Goal: Task Accomplishment & Management: Complete application form

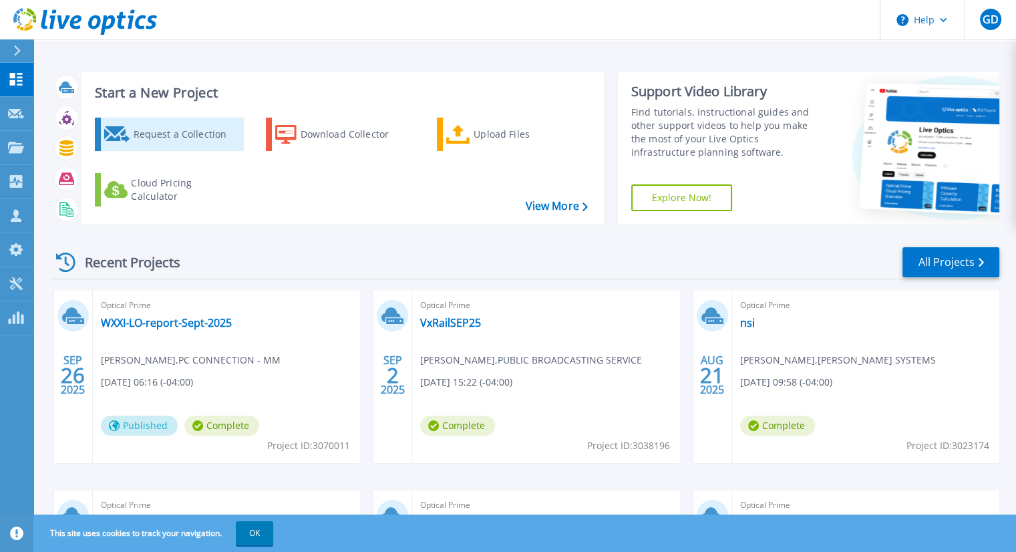
click at [195, 134] on div "Request a Collection" at bounding box center [186, 134] width 107 height 27
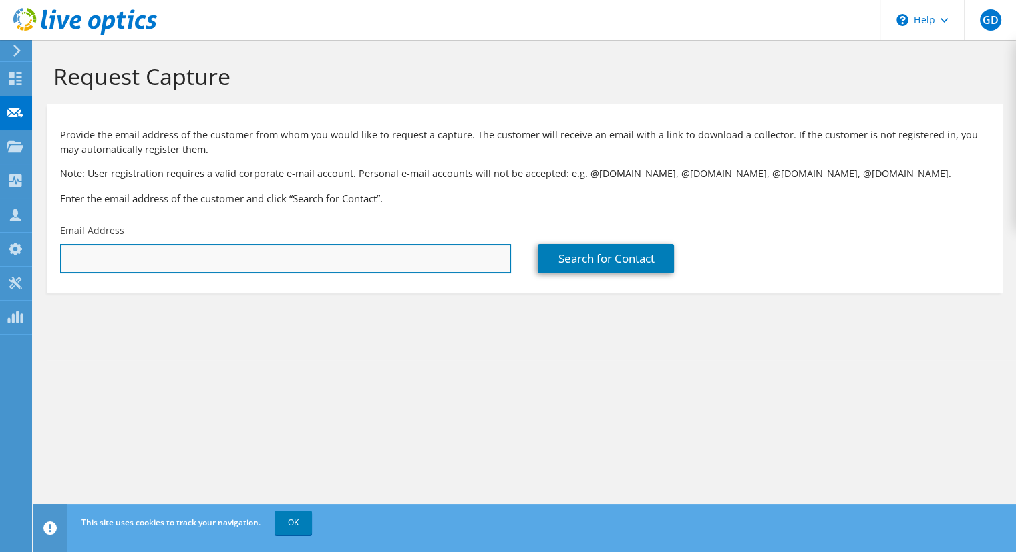
click at [219, 248] on input "text" at bounding box center [285, 258] width 451 height 29
paste input "[PERSON_NAME][EMAIL_ADDRESS][PERSON_NAME][DOMAIN_NAME]"
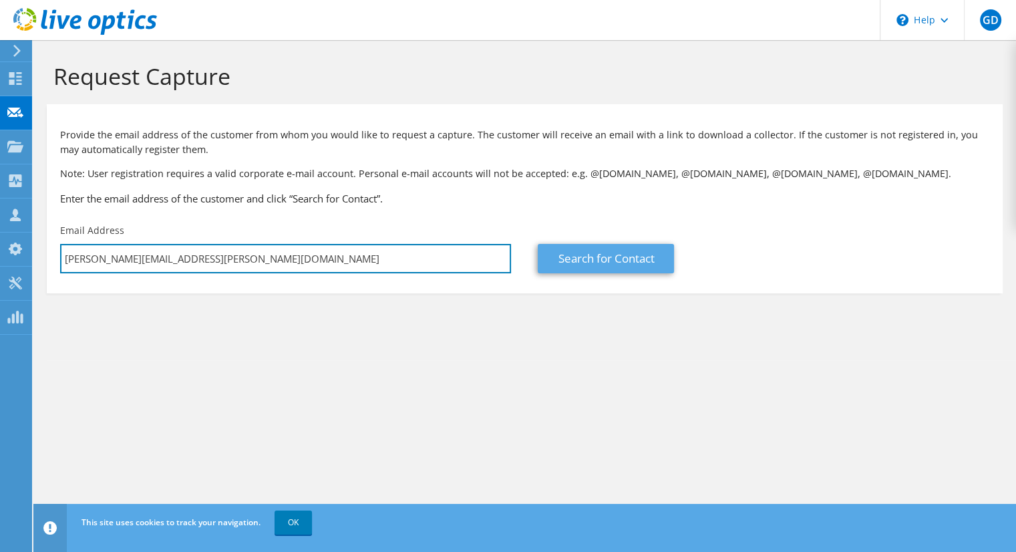
type input "joshua.tilson@achs-inc.org"
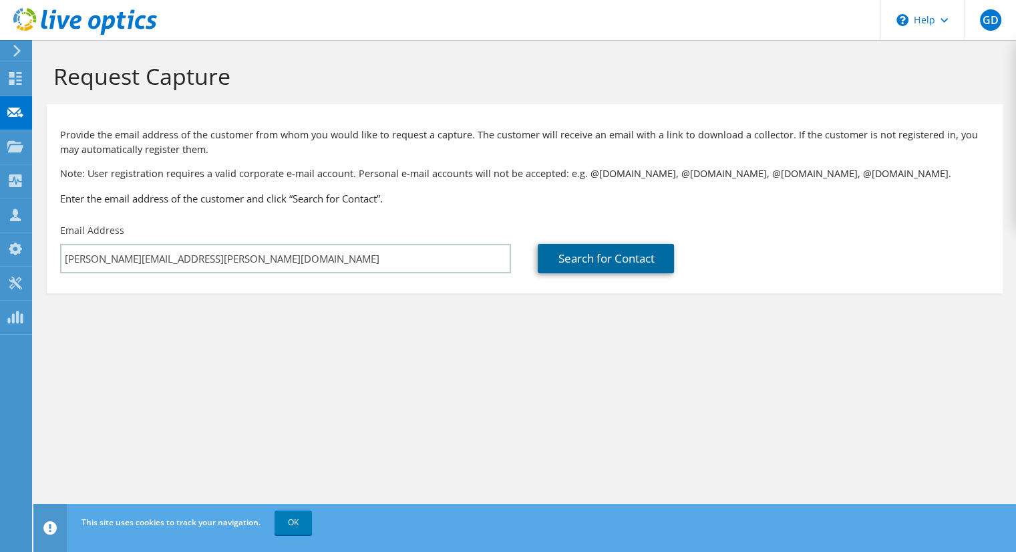
click at [570, 262] on link "Search for Contact" at bounding box center [606, 258] width 136 height 29
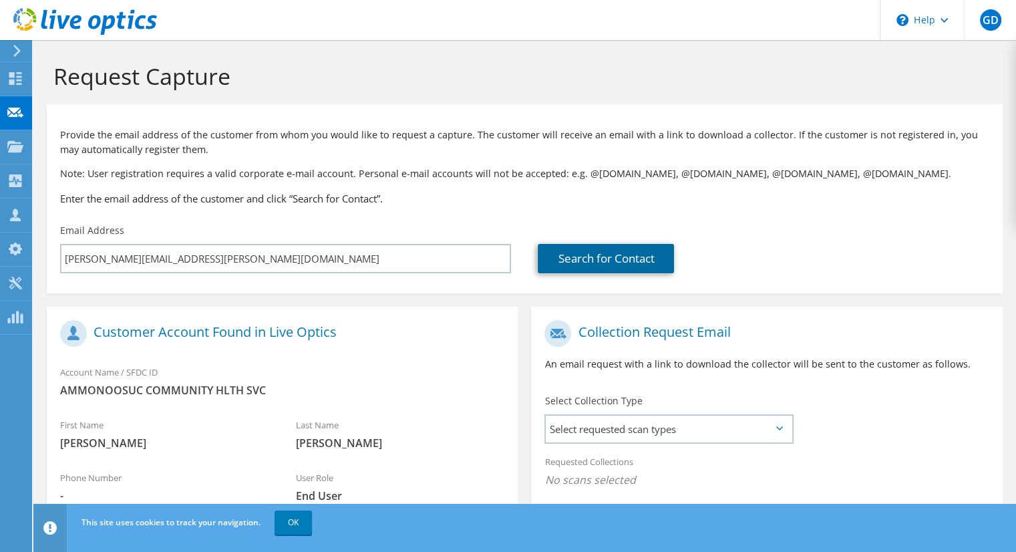
scroll to position [194, 0]
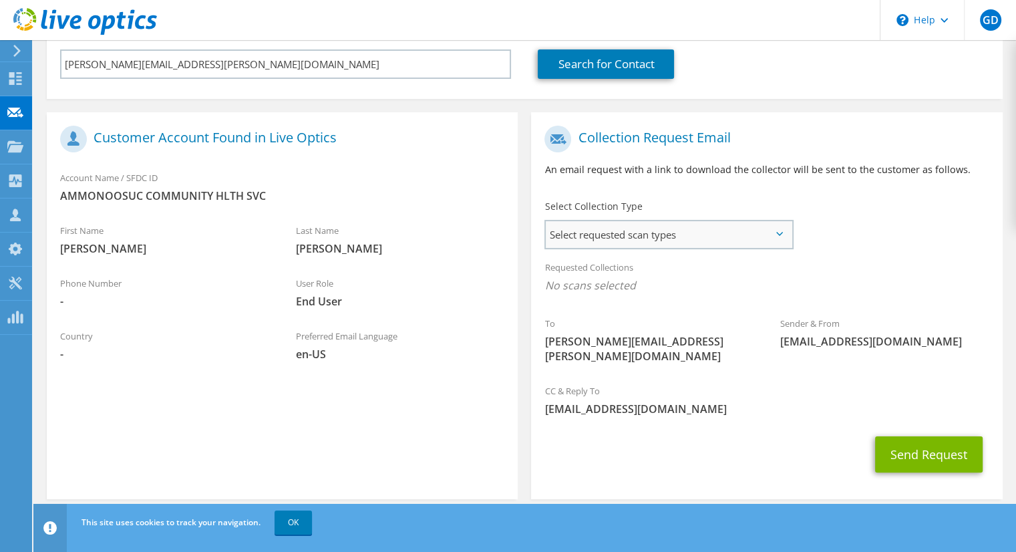
click at [751, 238] on span "Select requested scan types" at bounding box center [669, 234] width 246 height 27
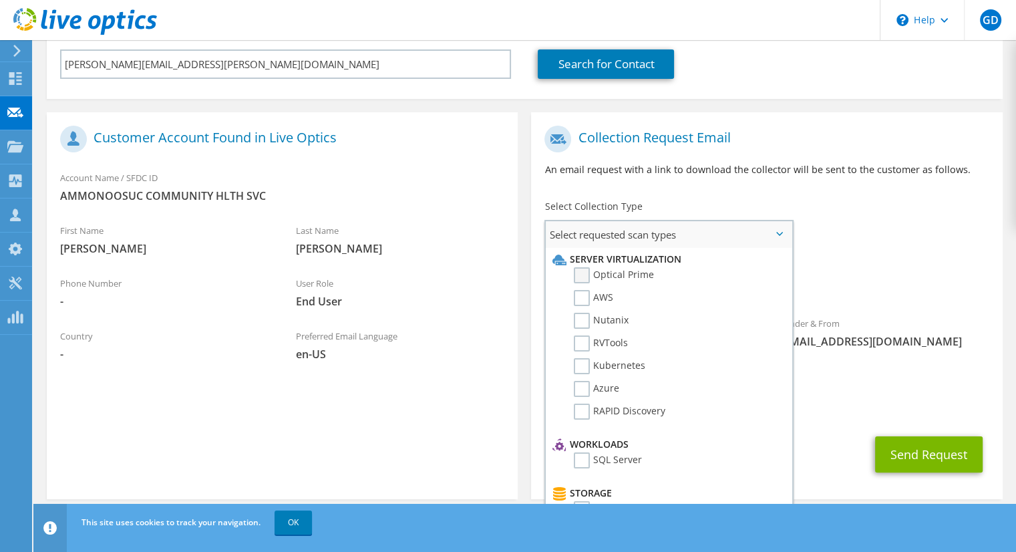
click at [623, 276] on label "Optical Prime" at bounding box center [614, 275] width 80 height 16
click at [0, 0] on input "Optical Prime" at bounding box center [0, 0] width 0 height 0
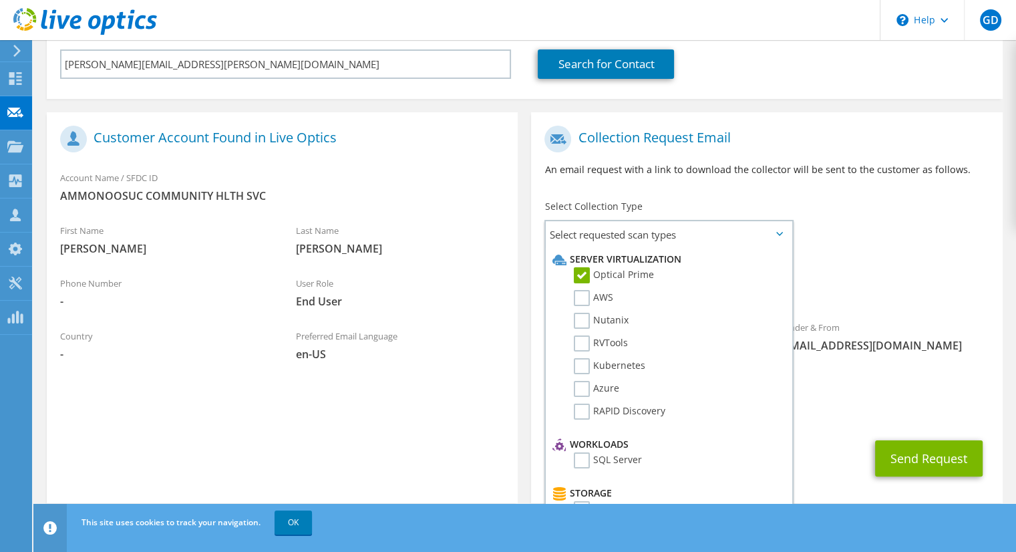
click at [845, 278] on span "Optical Prime" at bounding box center [766, 289] width 444 height 22
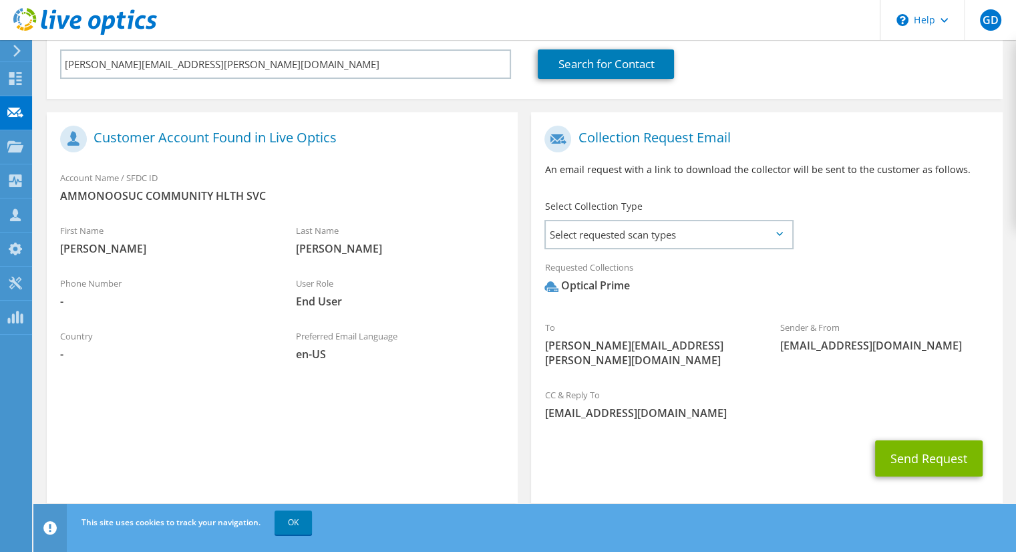
scroll to position [198, 0]
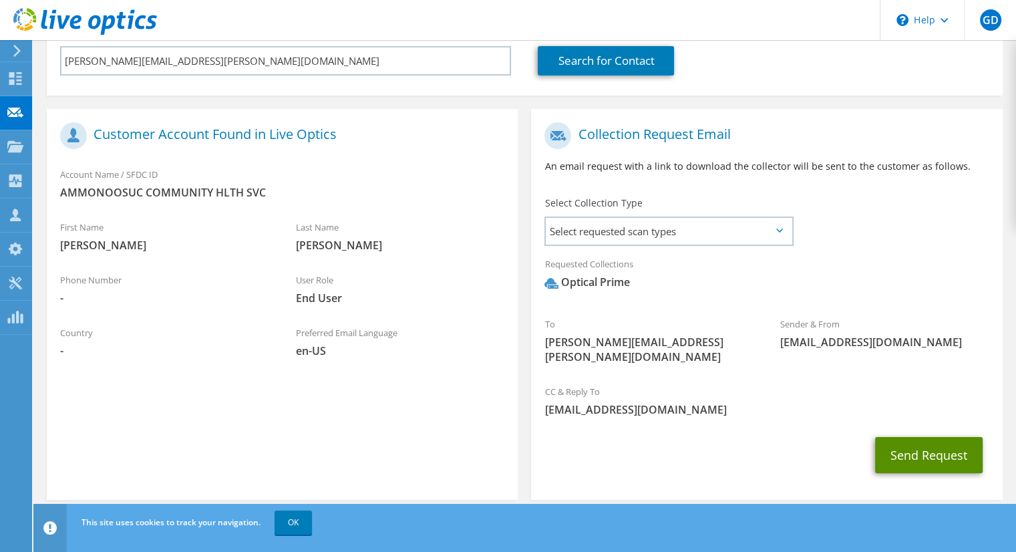
click at [931, 437] on button "Send Request" at bounding box center [929, 455] width 108 height 36
